Goal: Transaction & Acquisition: Register for event/course

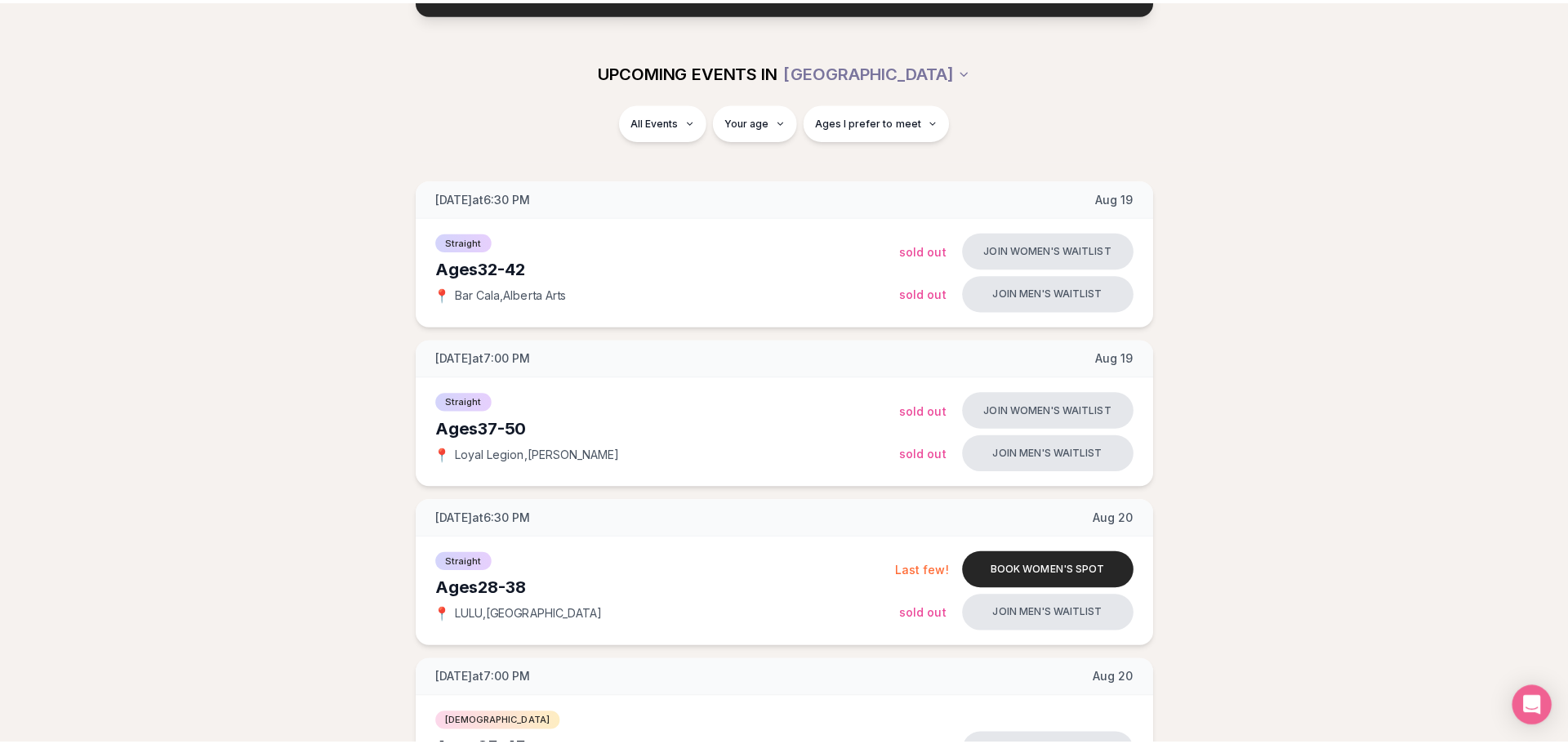
scroll to position [163, 0]
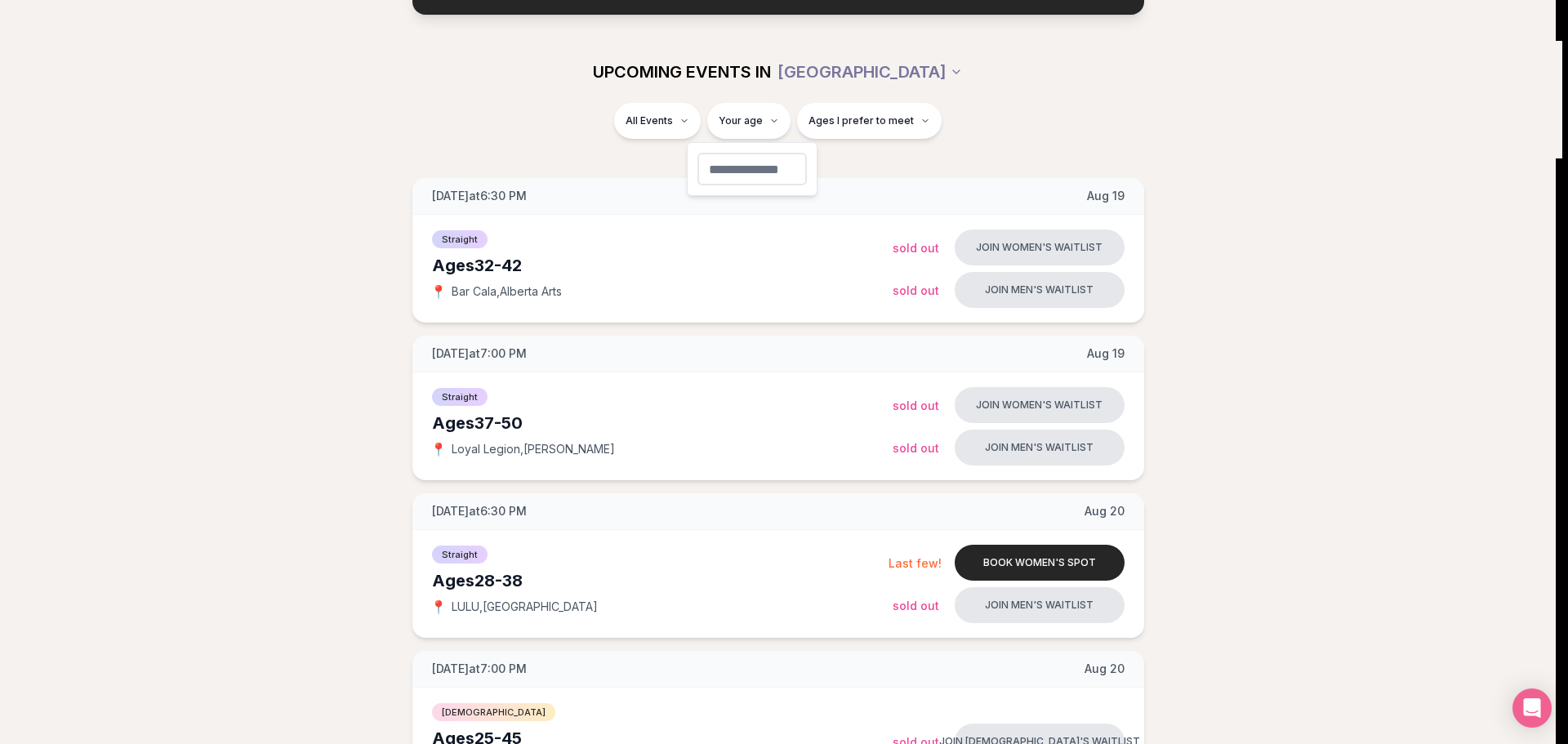
click at [783, 172] on input "number" at bounding box center [752, 169] width 110 height 32
type input "**"
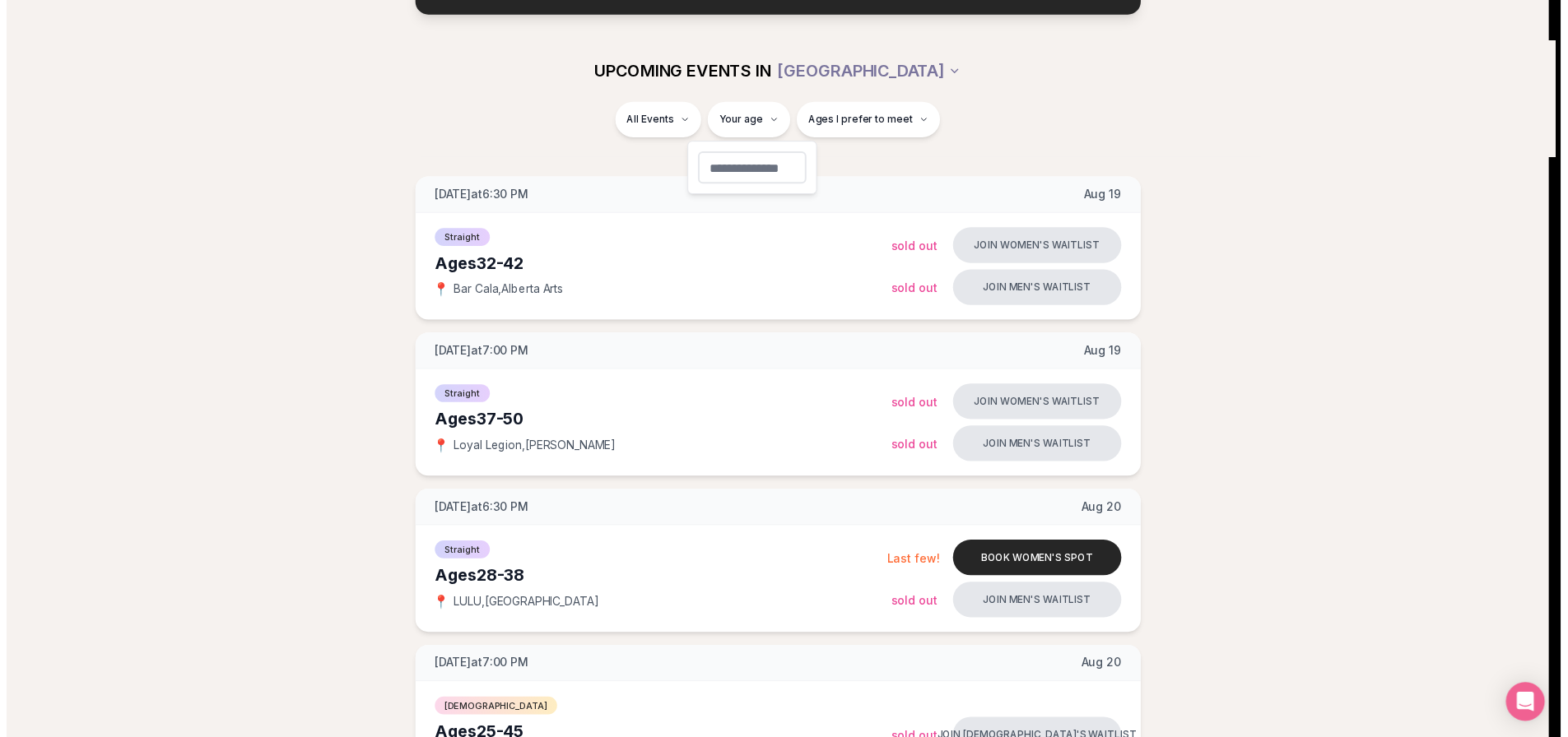
scroll to position [82, 0]
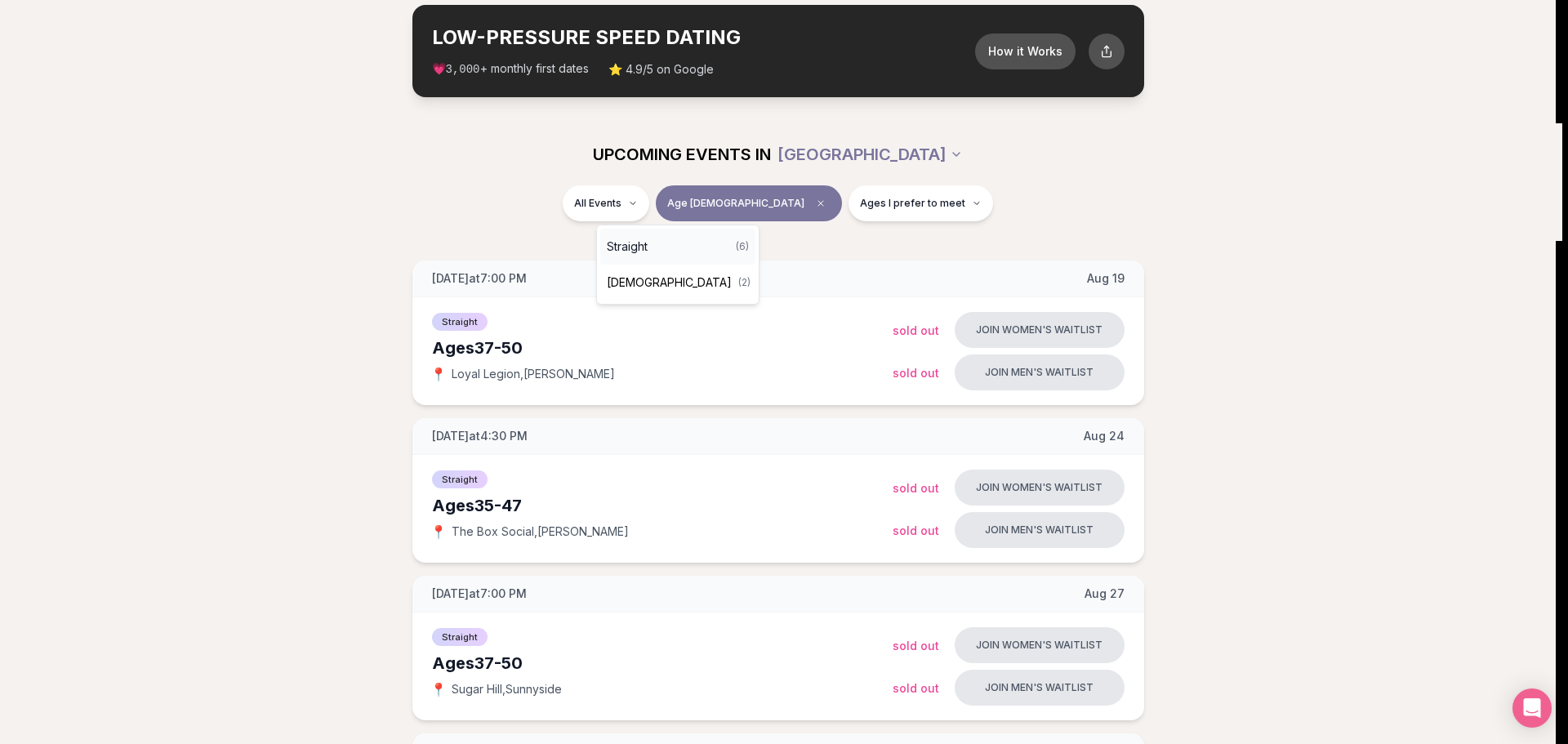
click at [646, 249] on span "Straight" at bounding box center [628, 246] width 41 height 16
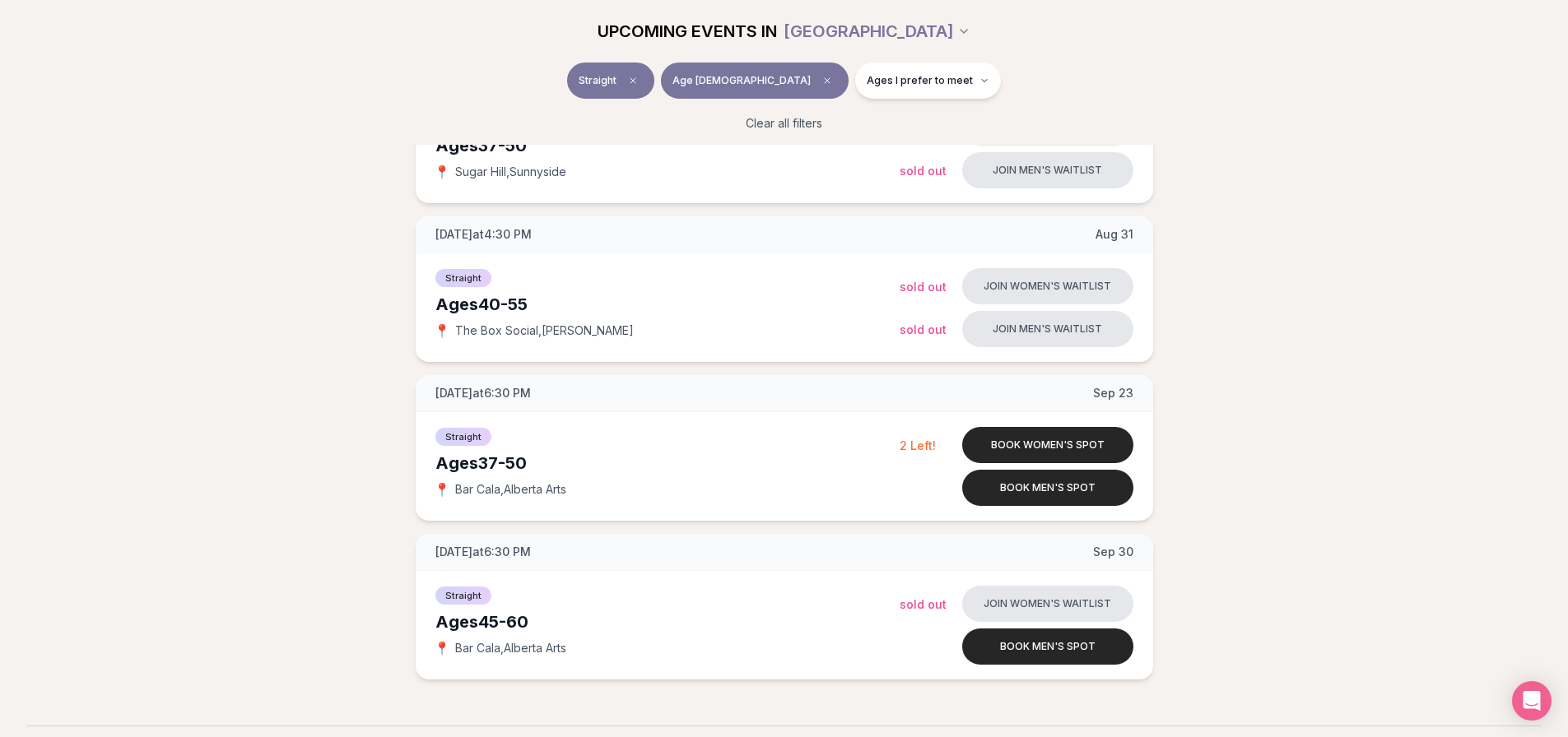
scroll to position [657, 0]
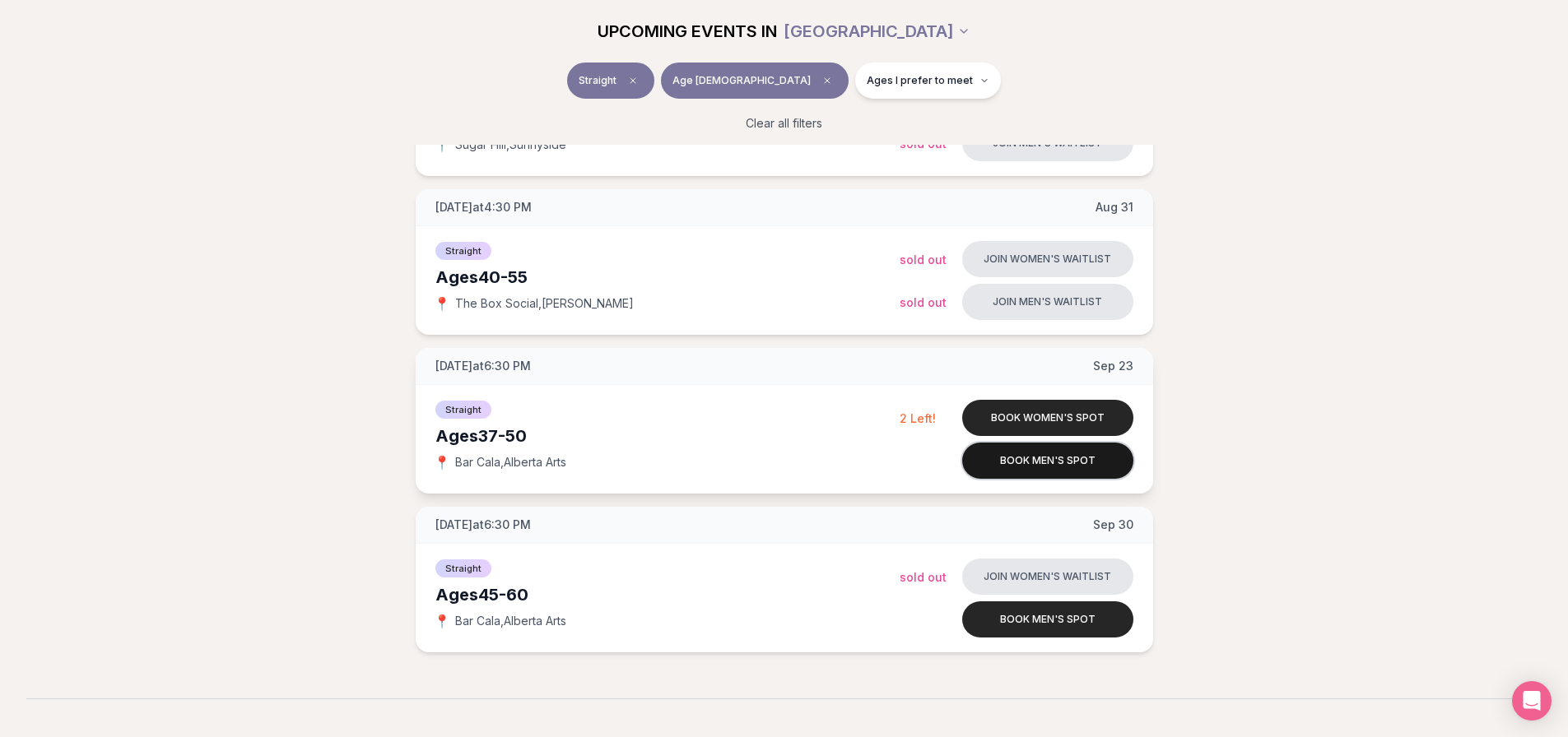
click at [1061, 459] on button "Book men's spot" at bounding box center [1047, 461] width 171 height 36
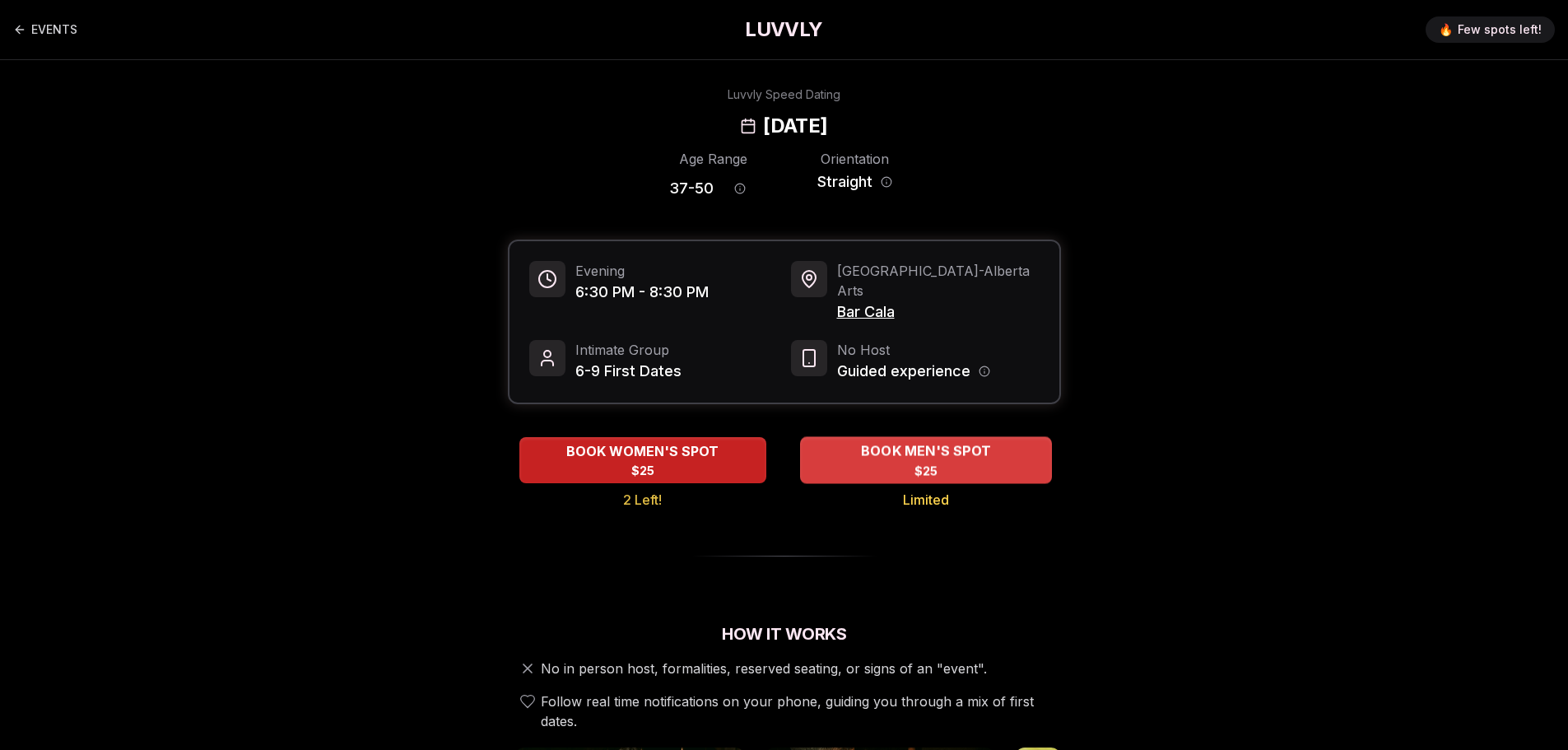
click at [956, 448] on div "BOOK MEN'S SPOT $25" at bounding box center [925, 459] width 251 height 45
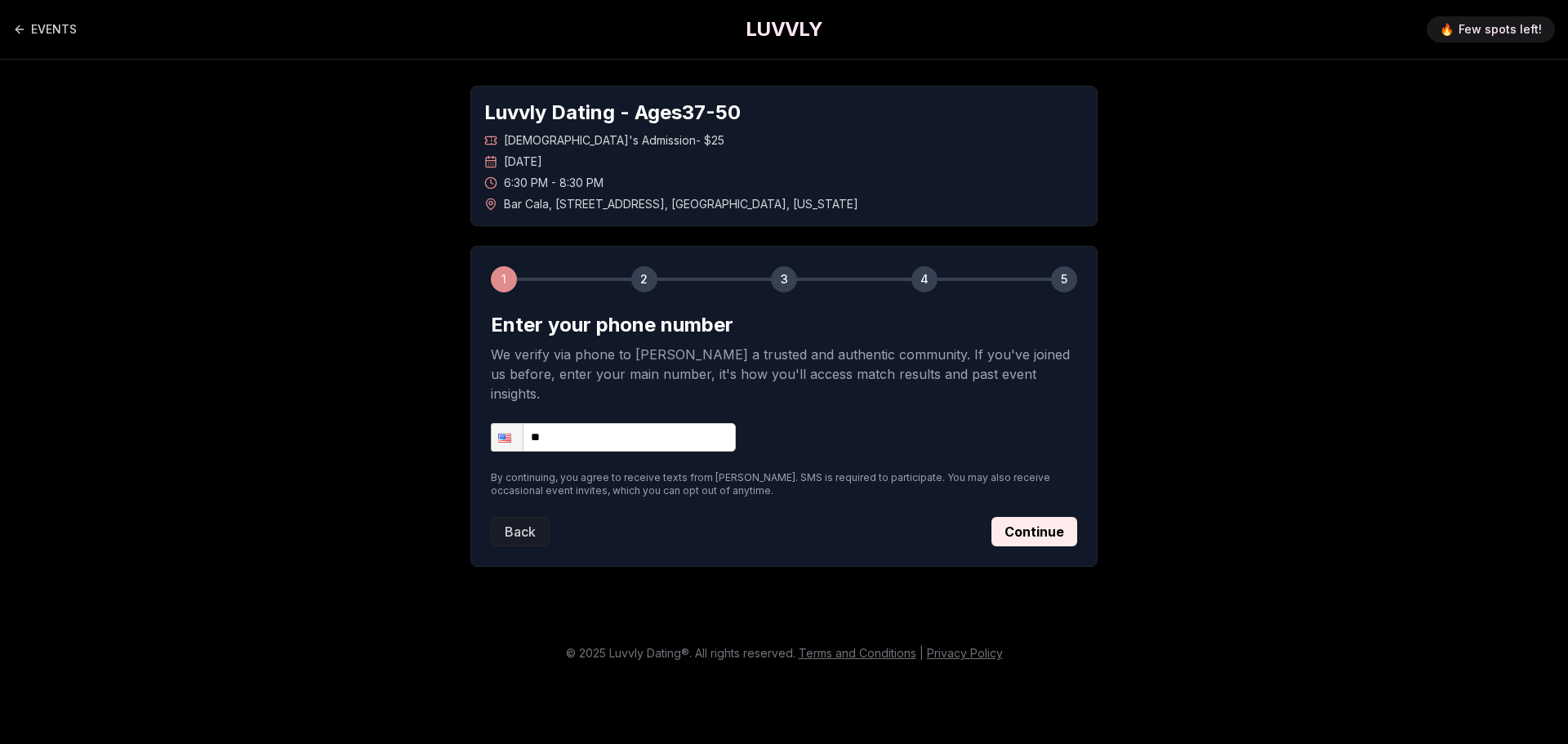
click at [623, 423] on input "**" at bounding box center [613, 438] width 245 height 29
type input "**********"
click at [1061, 517] on button "Continue" at bounding box center [1034, 531] width 86 height 30
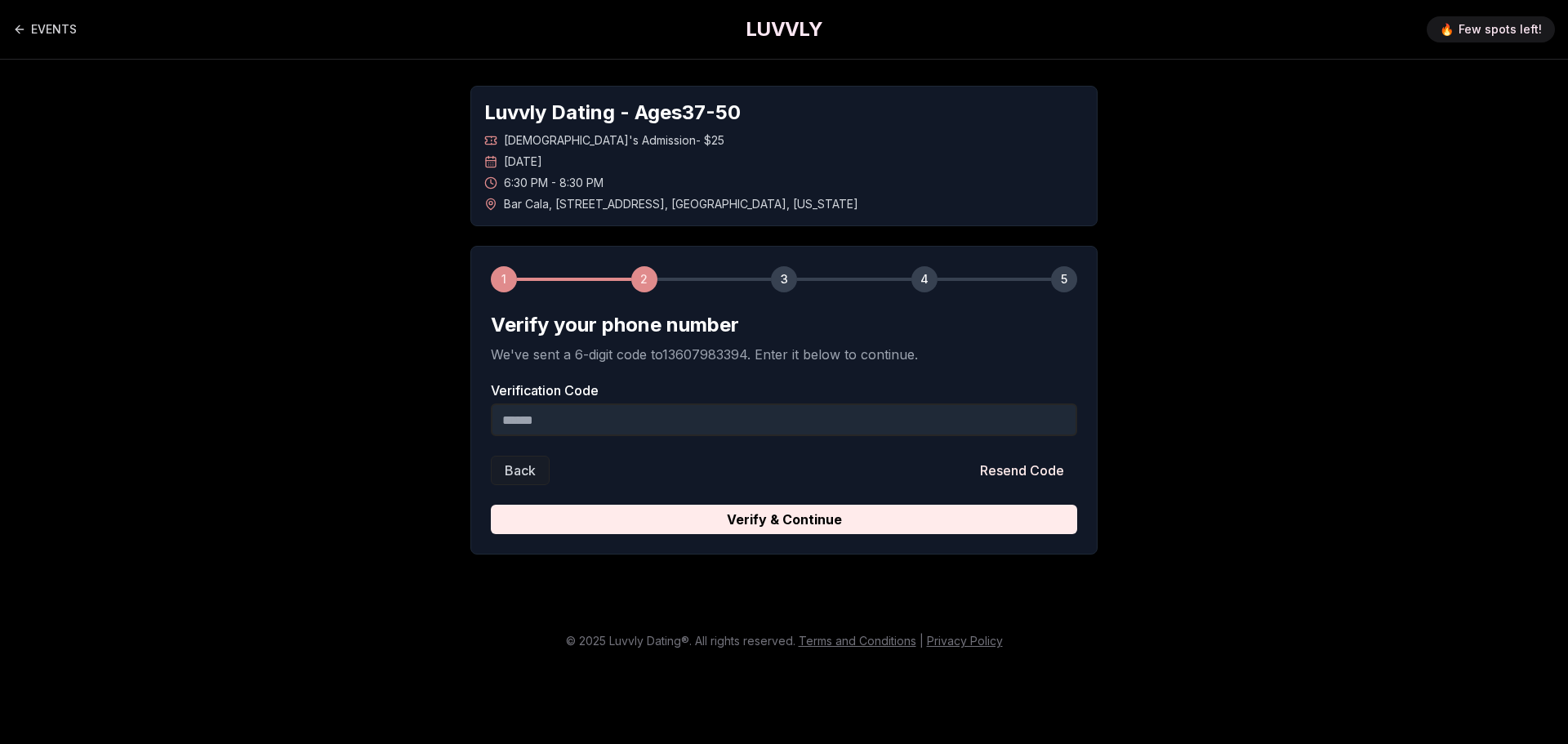
click at [739, 424] on input "Verification Code" at bounding box center [784, 420] width 587 height 32
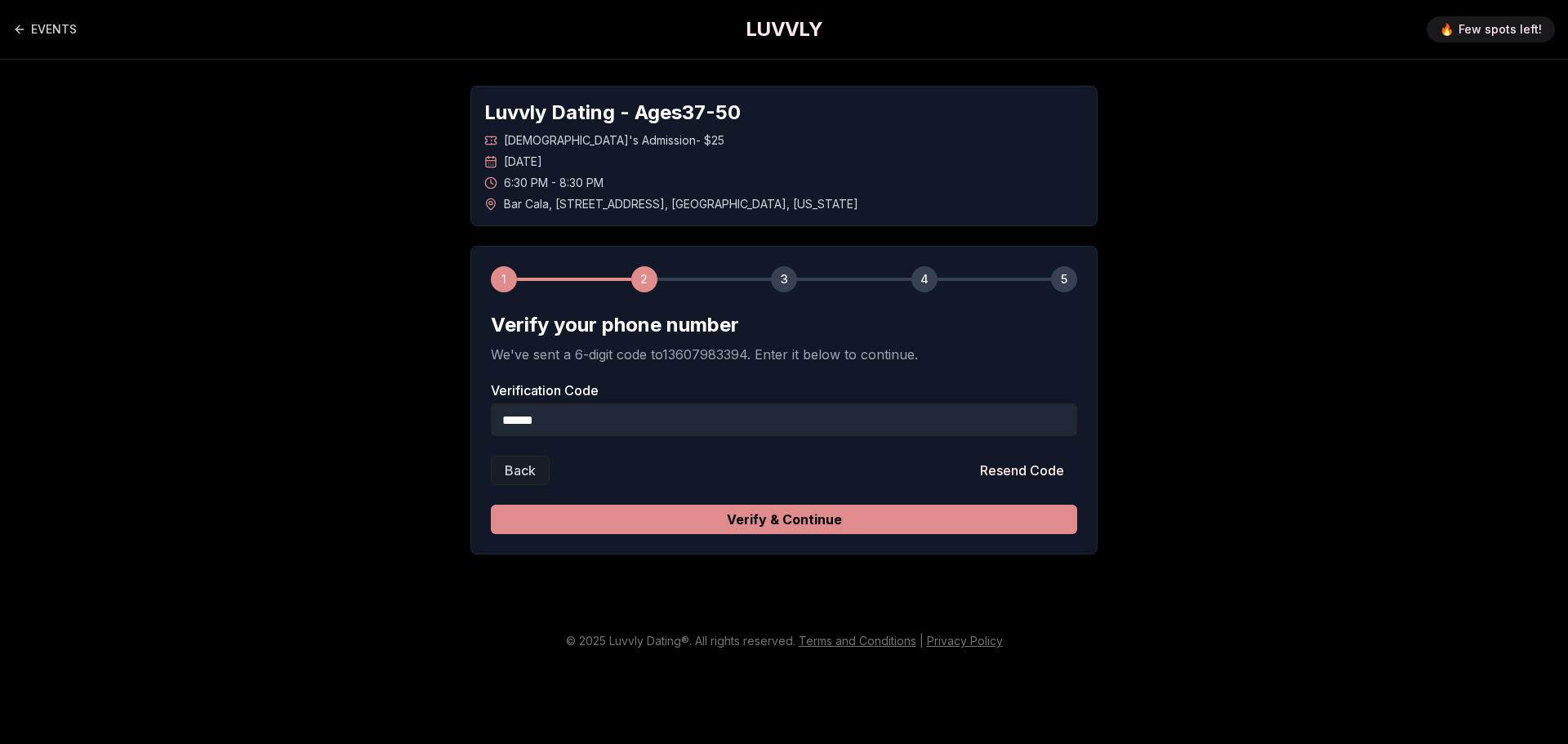
type input "******"
click at [819, 519] on button "Verify & Continue" at bounding box center [784, 519] width 587 height 30
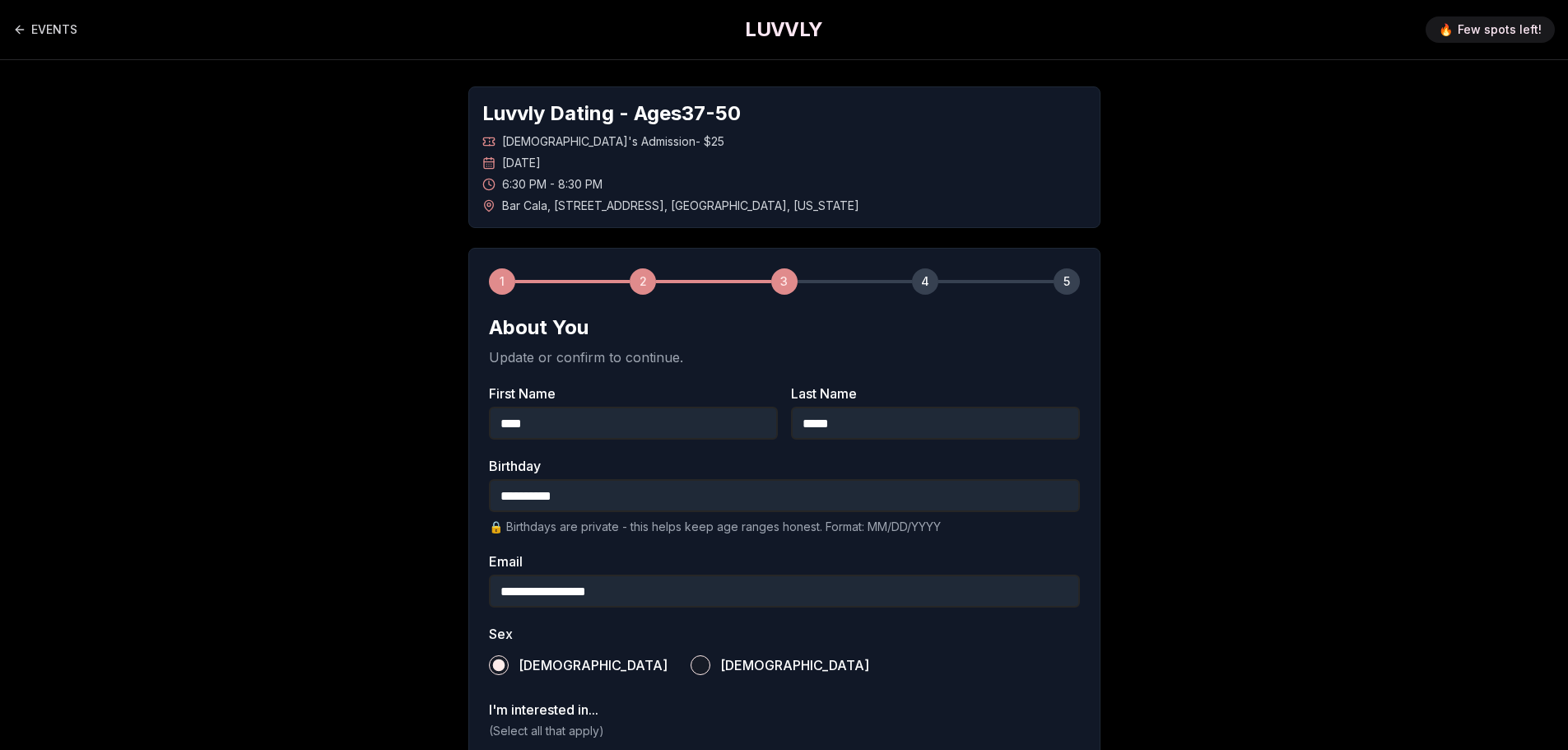
scroll to position [491, 0]
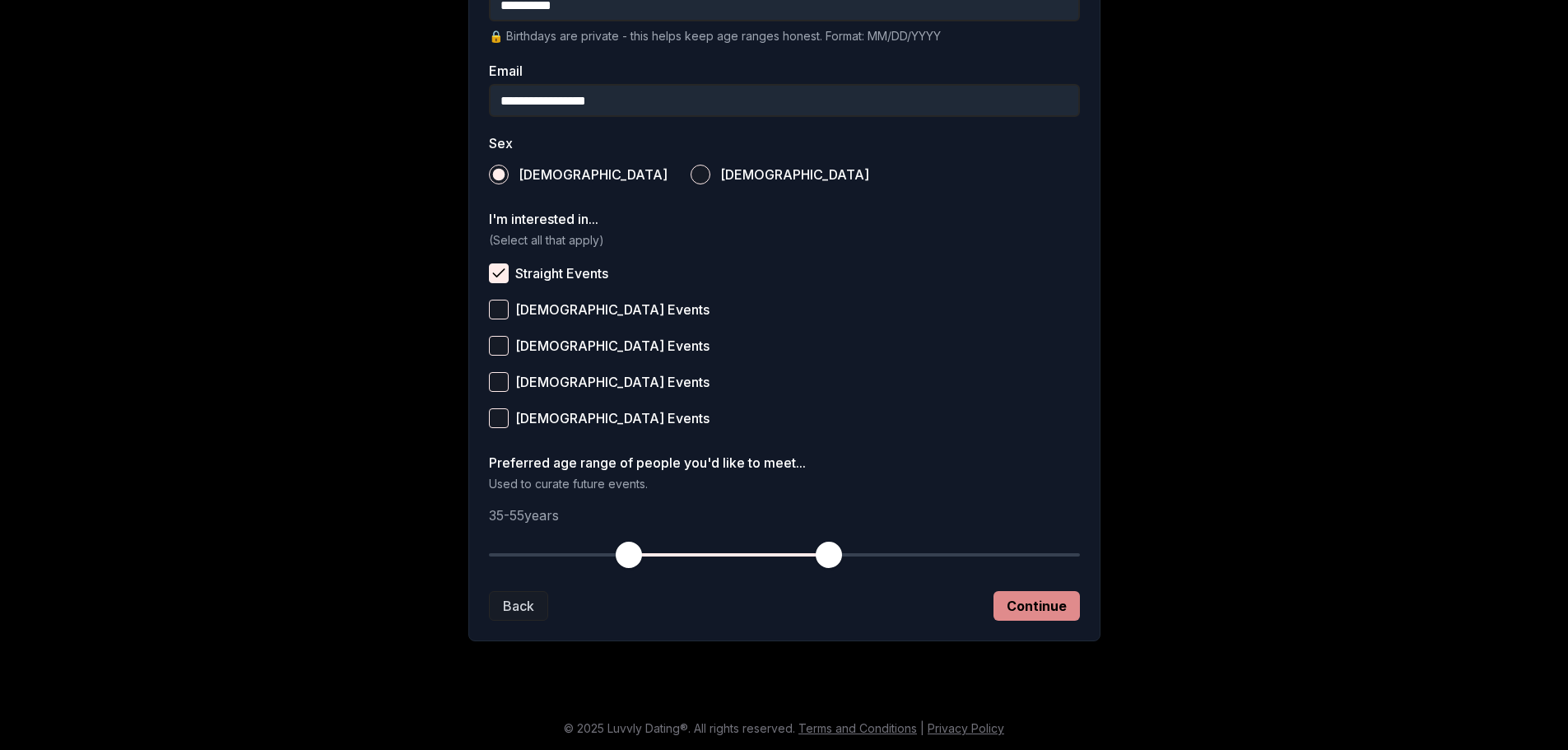
click at [1026, 604] on button "Continue" at bounding box center [1037, 606] width 87 height 30
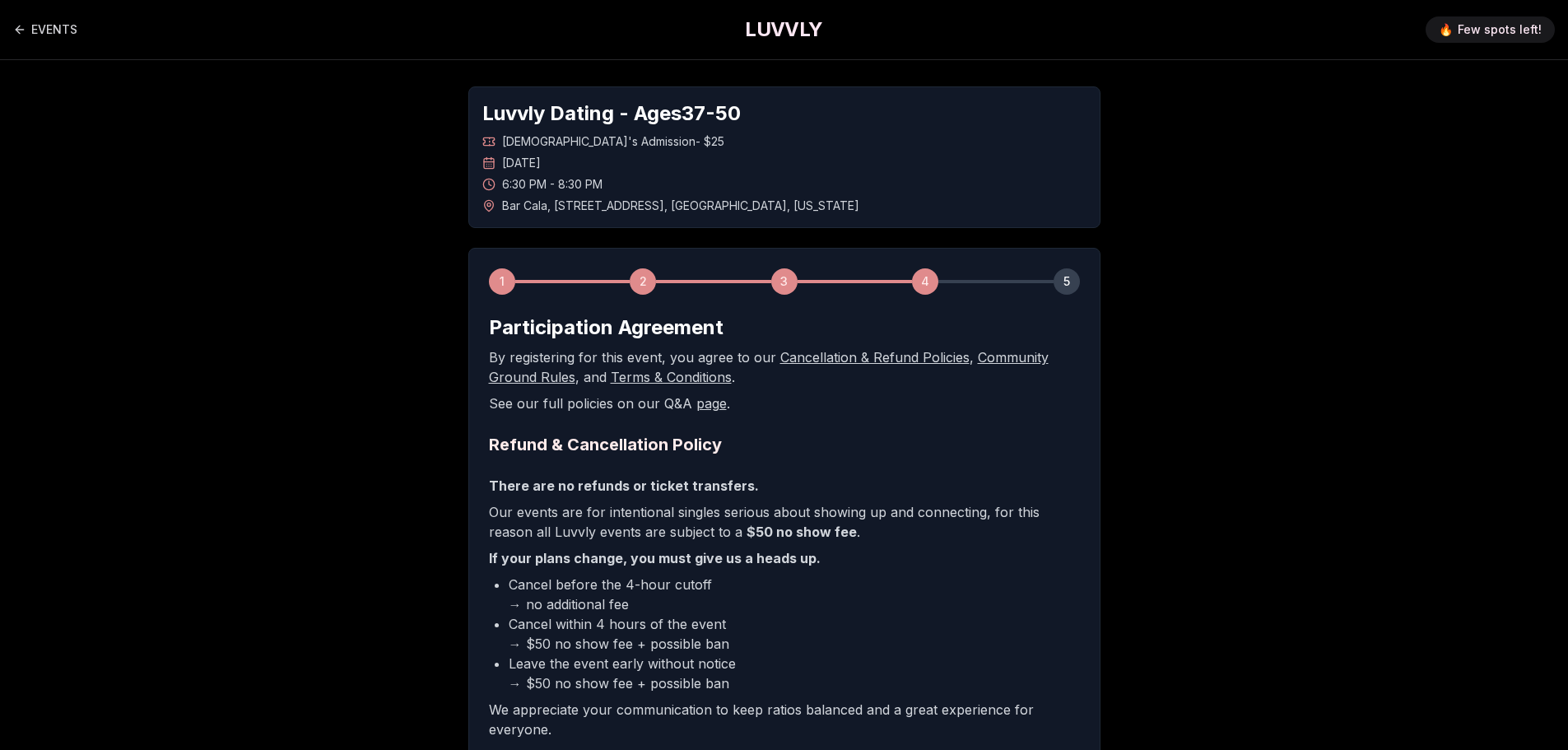
scroll to position [224, 0]
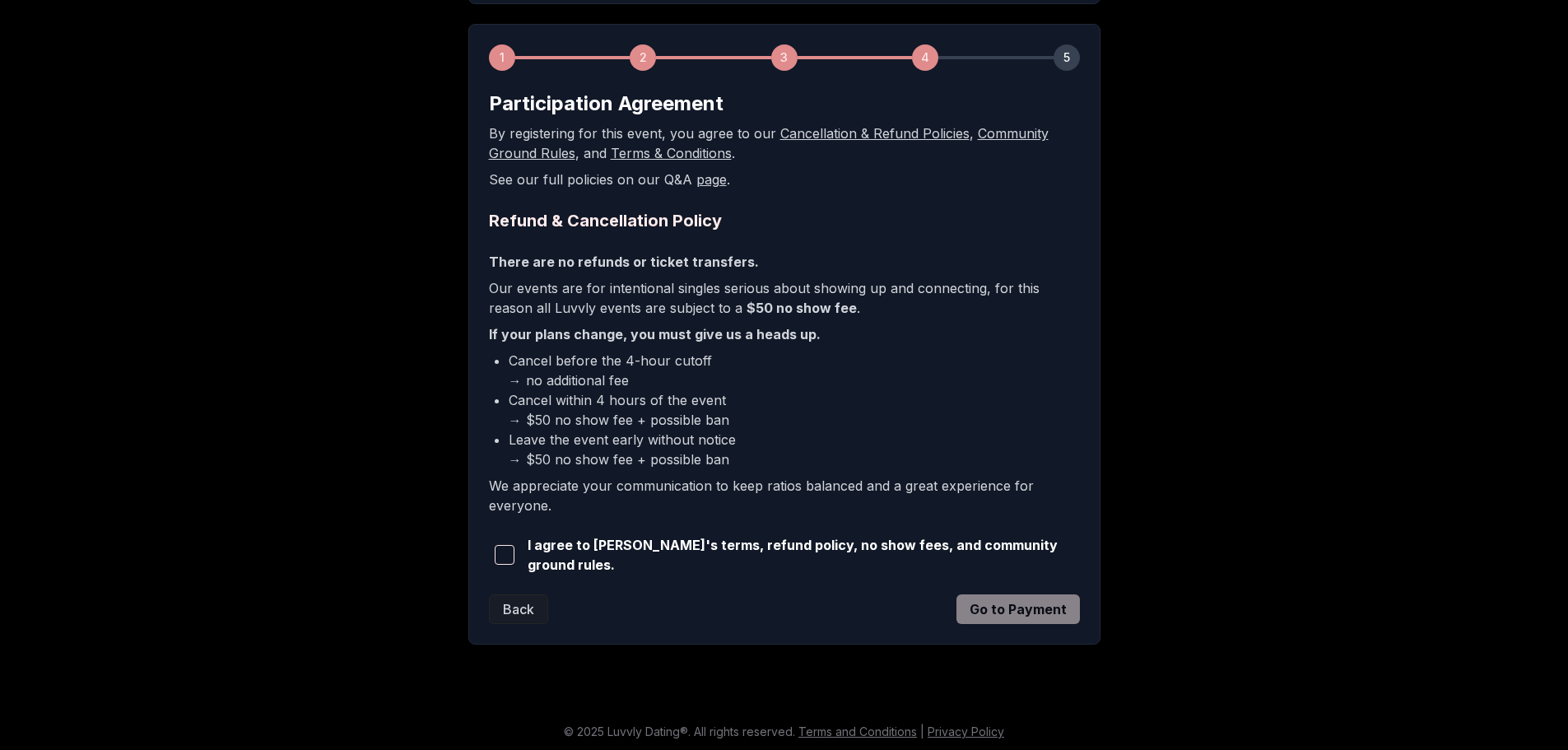
click at [505, 548] on span "button" at bounding box center [504, 554] width 20 height 20
click at [1044, 607] on button "Go to Payment" at bounding box center [1018, 608] width 124 height 30
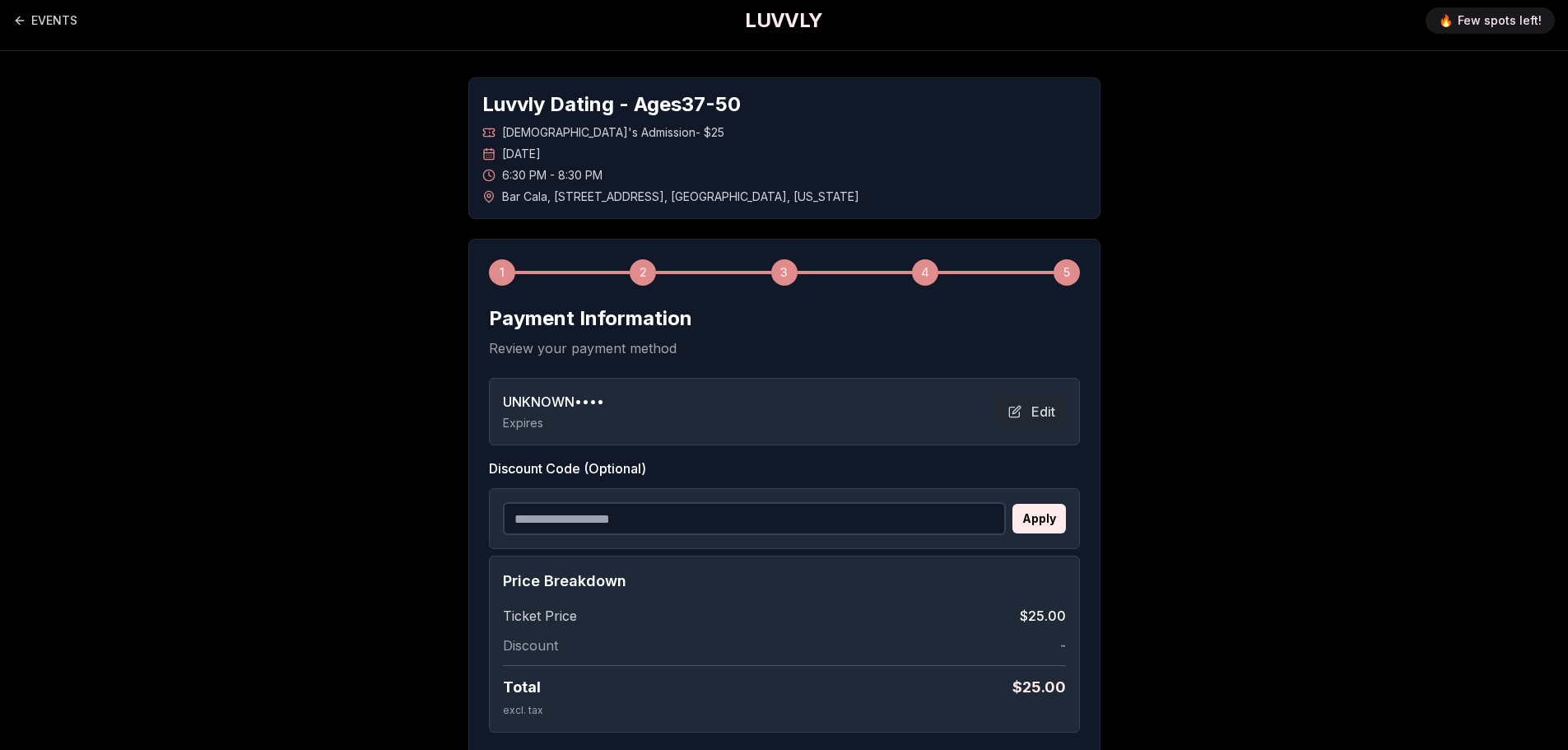
scroll to position [0, 0]
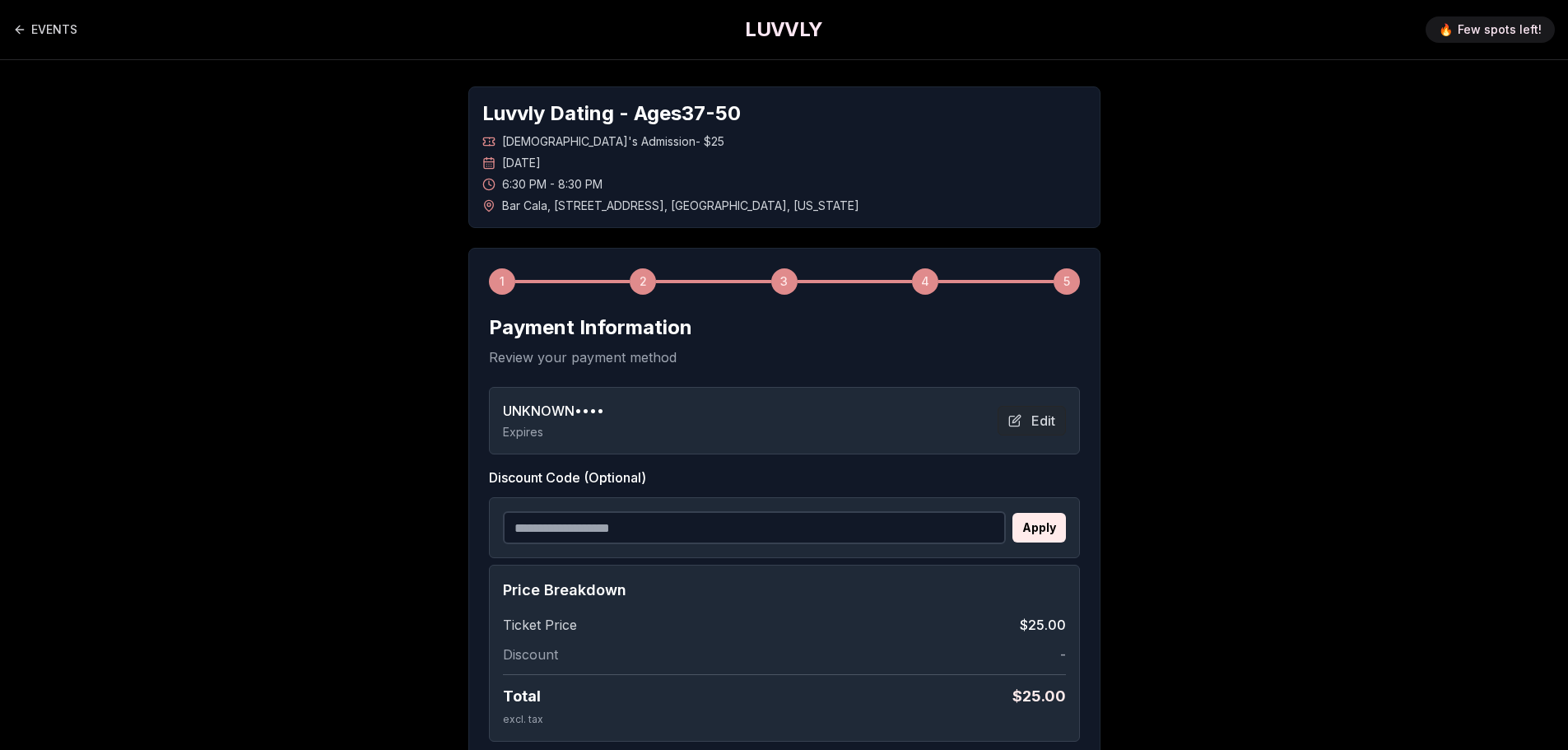
click at [584, 411] on span "UNKNOWN ••••" at bounding box center [554, 410] width 101 height 20
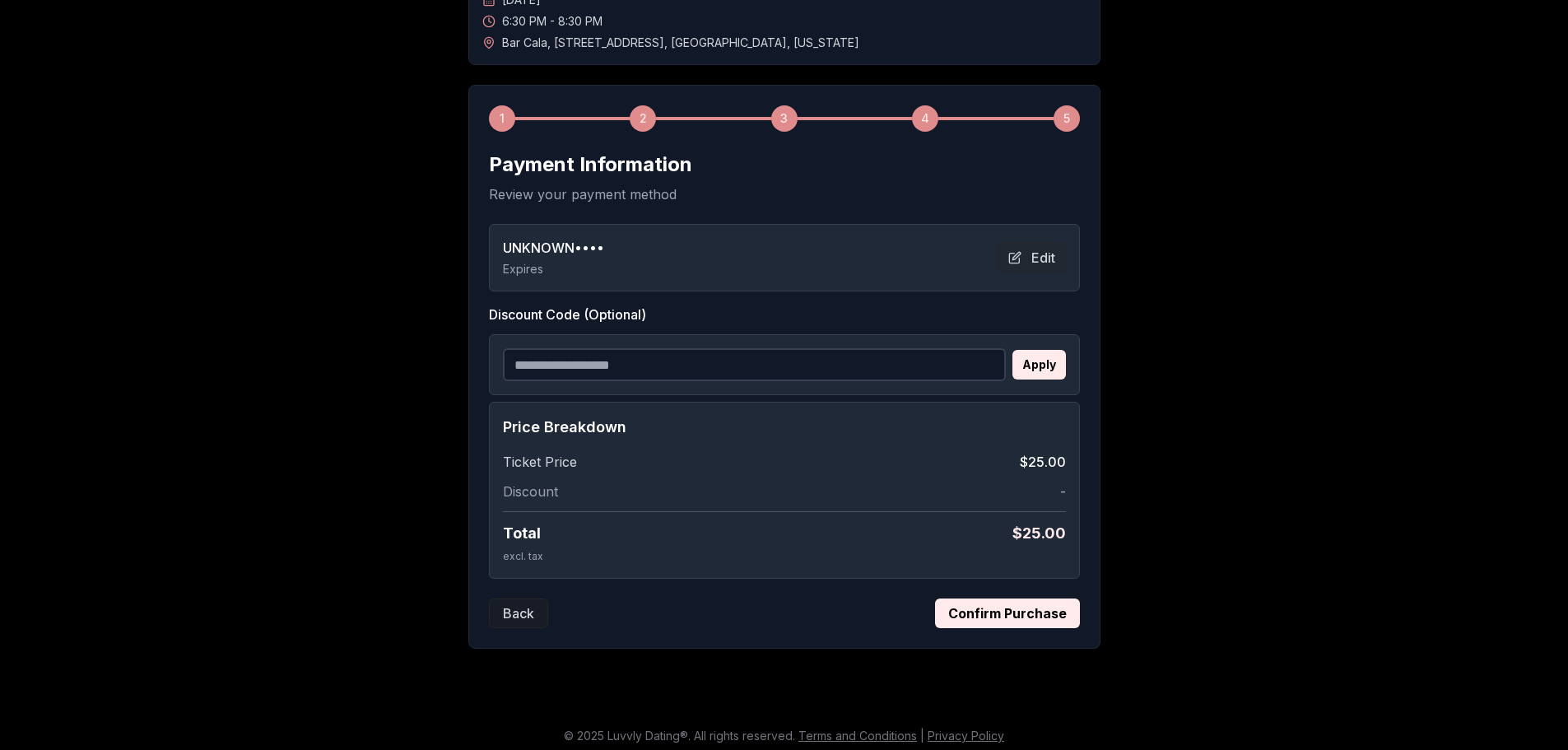
scroll to position [165, 0]
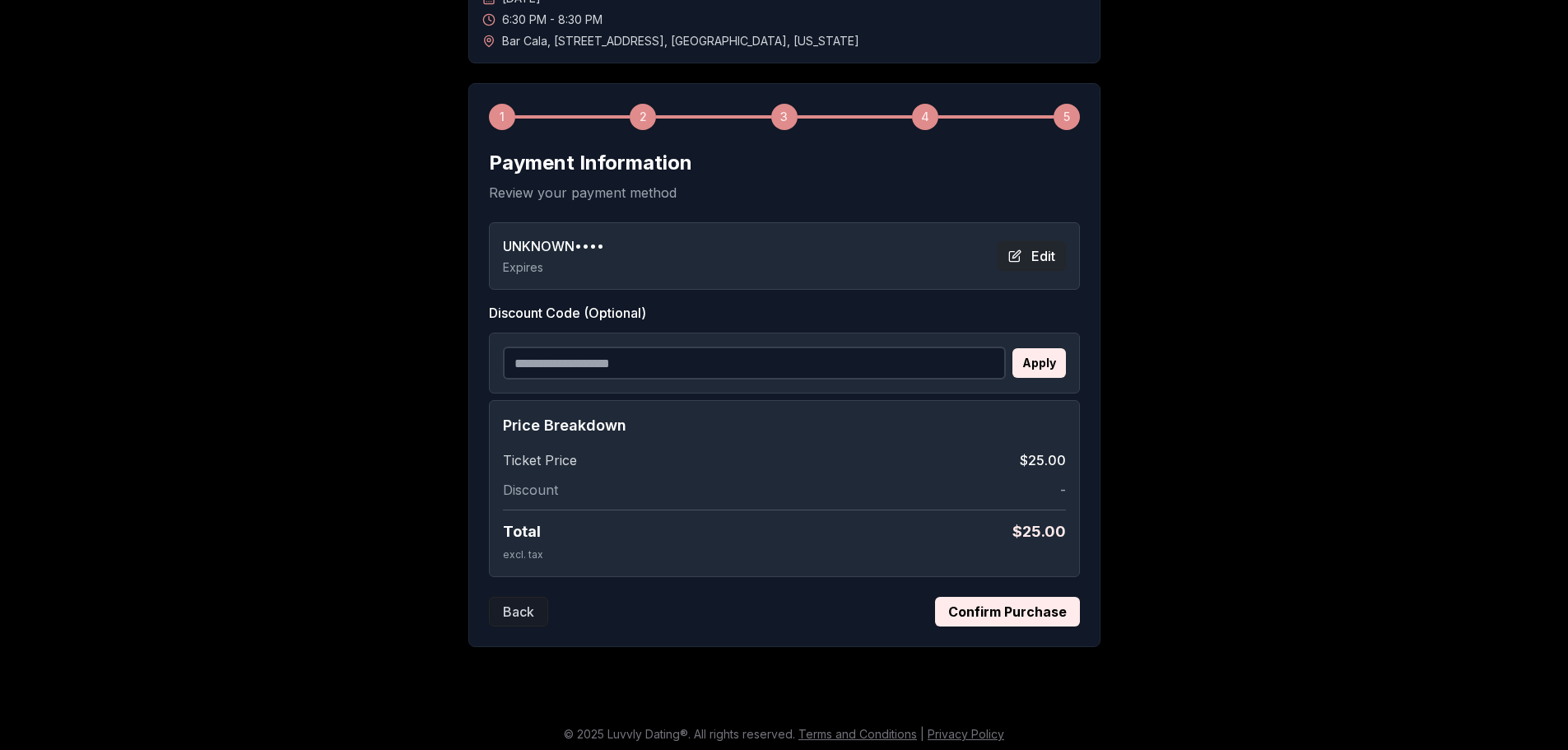
click at [1042, 258] on button "Edit" at bounding box center [1032, 256] width 69 height 30
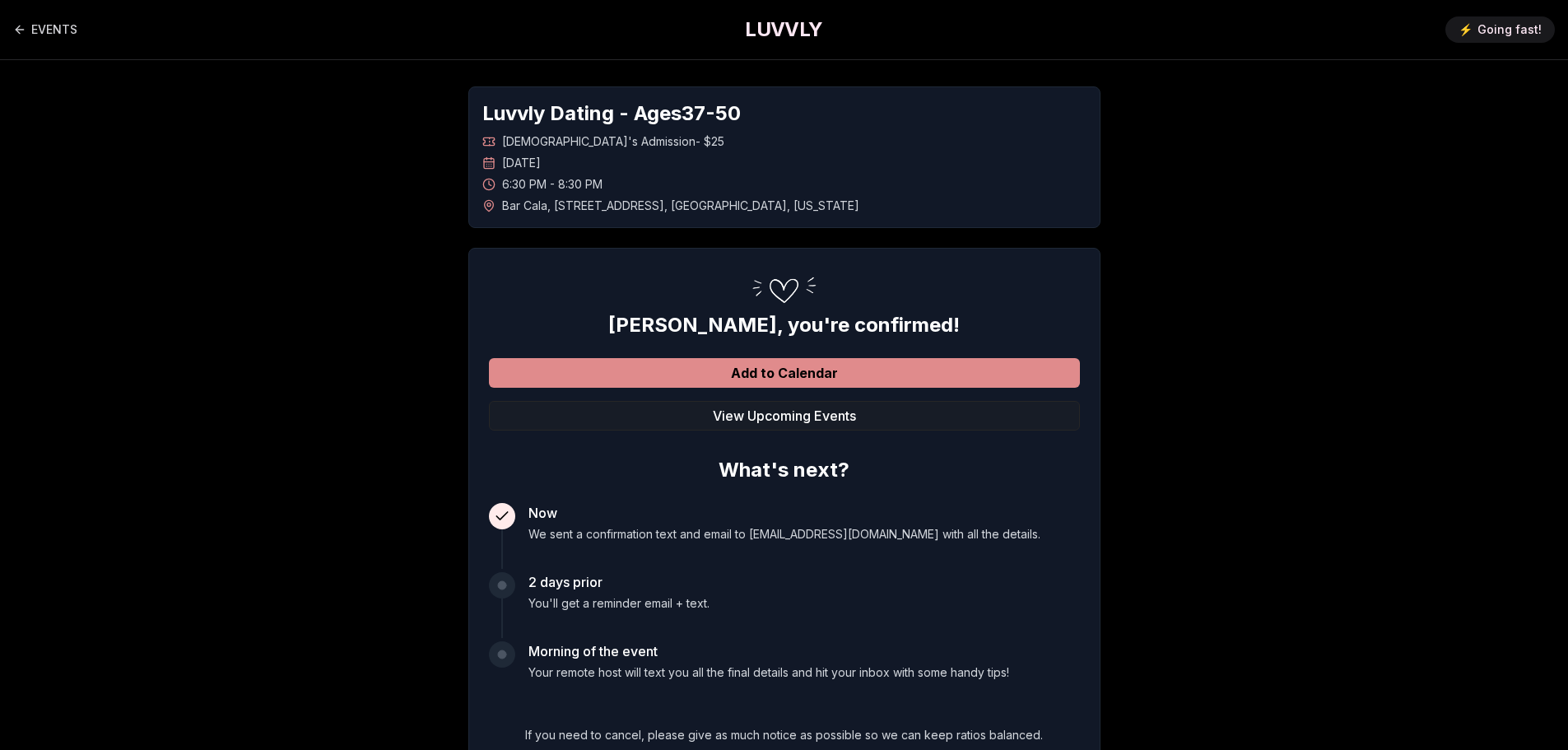
click at [628, 369] on button "Add to Calendar" at bounding box center [784, 372] width 591 height 30
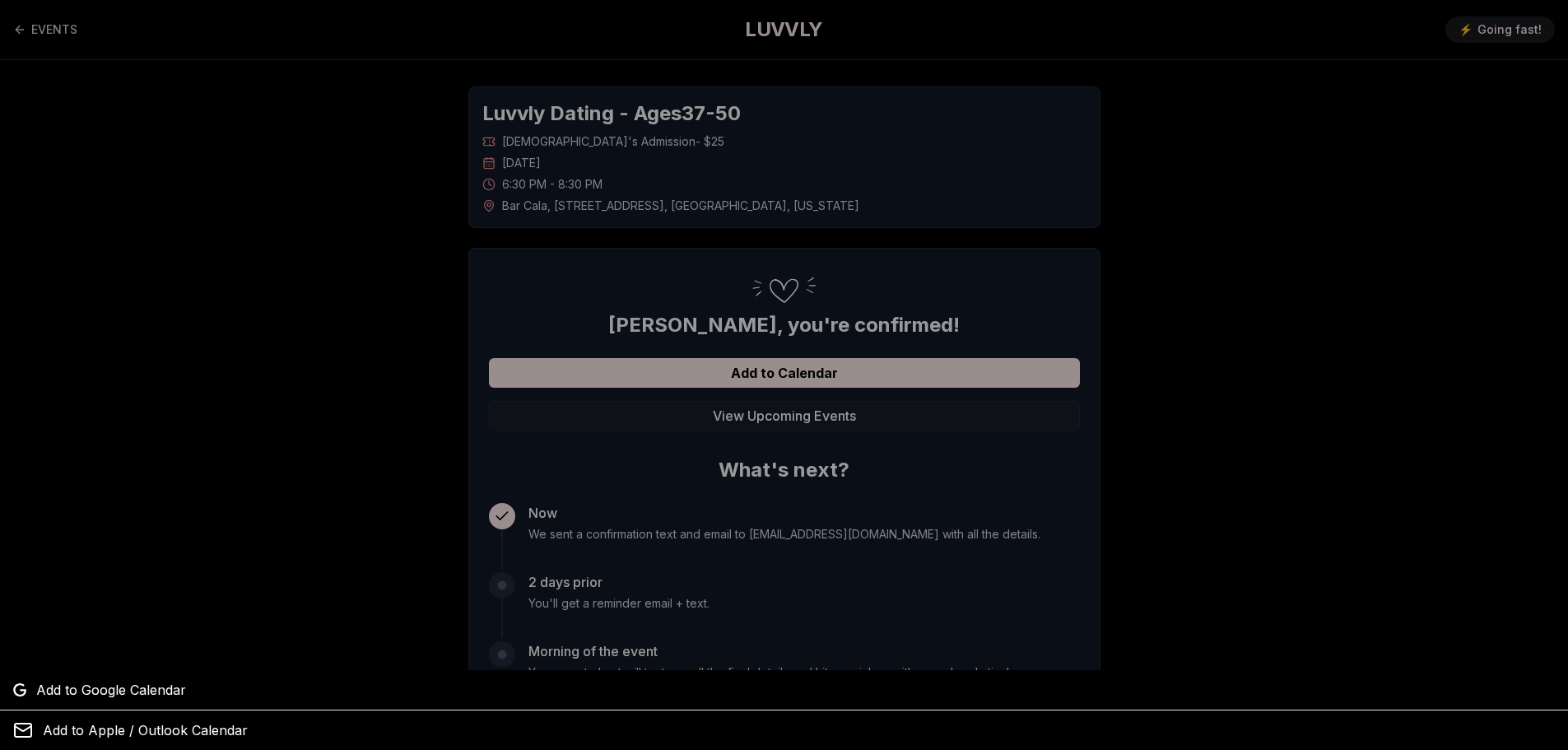
click at [1260, 349] on div at bounding box center [784, 375] width 1568 height 750
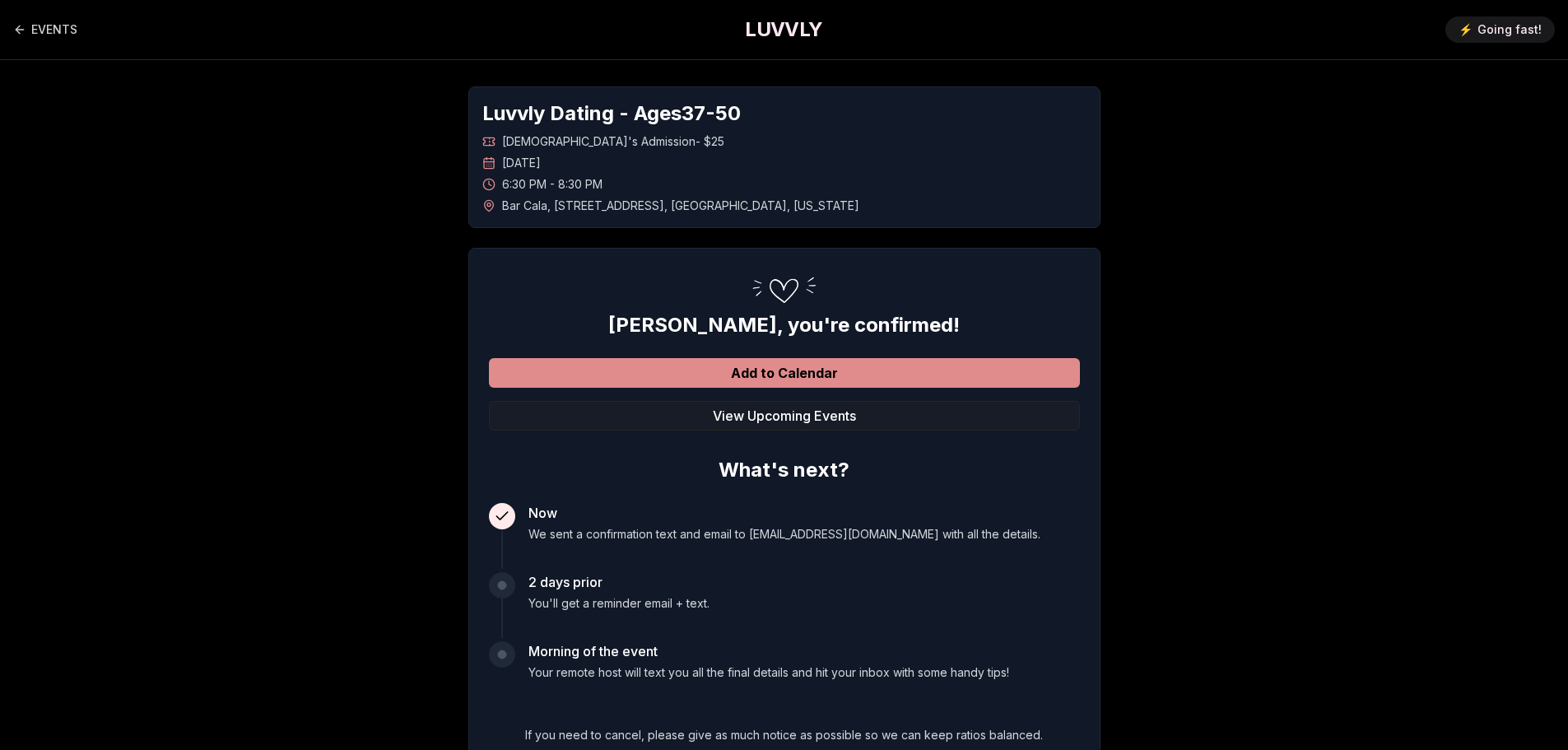
click at [817, 372] on button "Add to Calendar" at bounding box center [784, 372] width 591 height 30
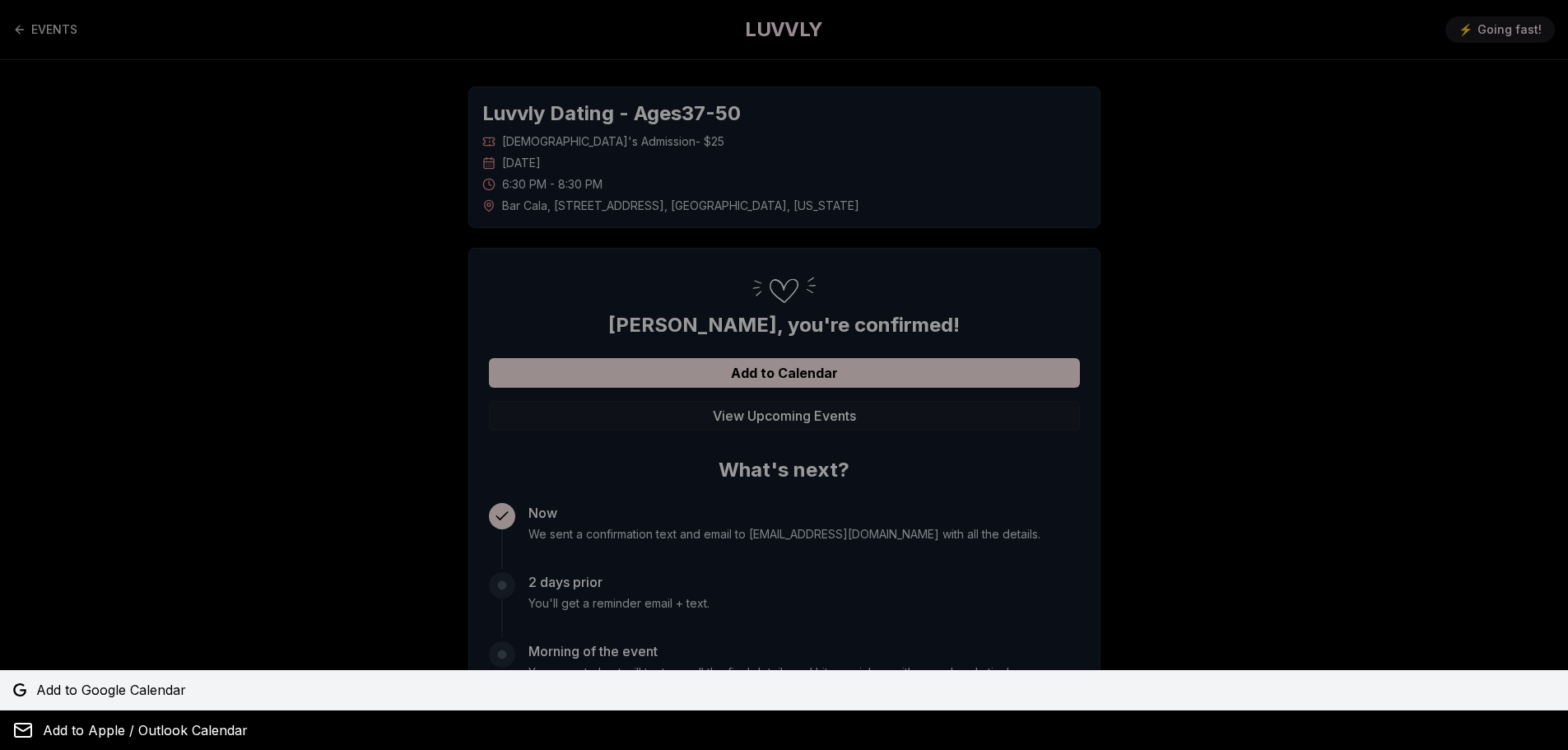
click at [88, 684] on span "Add to Google Calendar" at bounding box center [111, 689] width 150 height 20
